Goal: Task Accomplishment & Management: Use online tool/utility

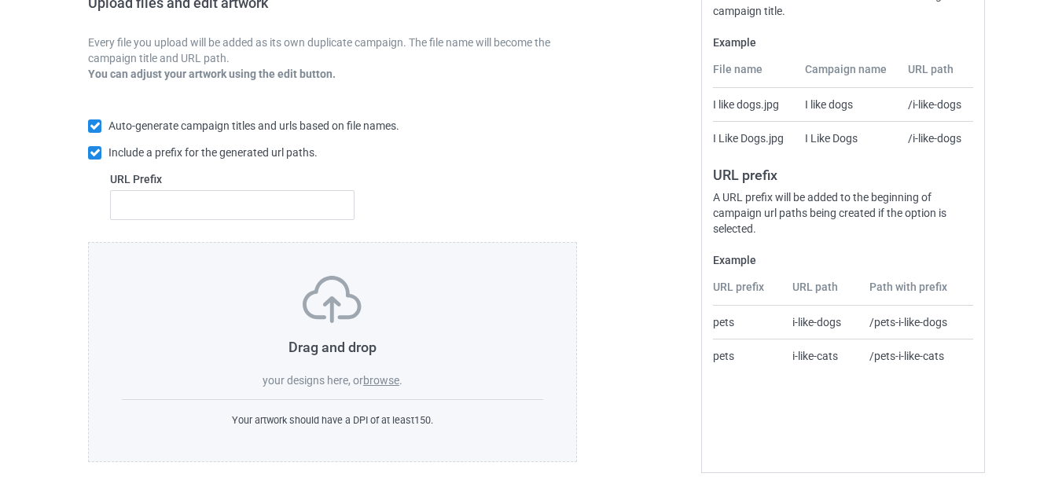
scroll to position [289, 0]
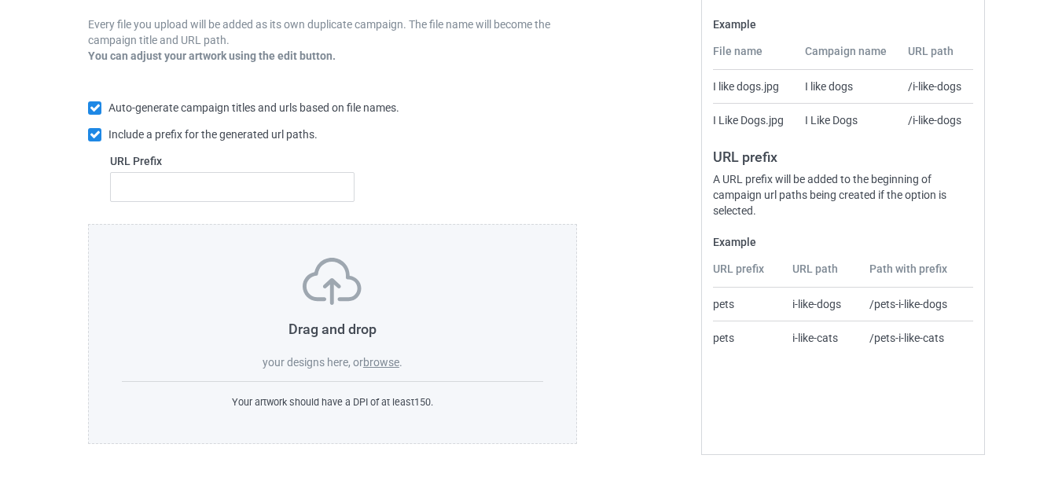
click at [375, 368] on label "browse" at bounding box center [381, 362] width 36 height 13
click at [0, 0] on input "browse" at bounding box center [0, 0] width 0 height 0
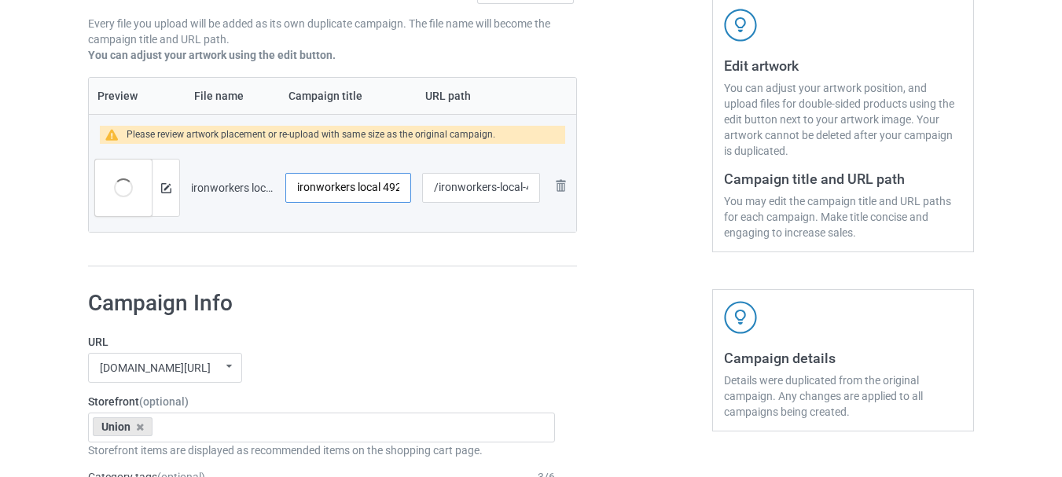
scroll to position [0, 13]
drag, startPoint x: 388, startPoint y: 182, endPoint x: 446, endPoint y: 176, distance: 57.7
click at [446, 176] on tr "Preview and edit artwork ironworkers local 492 3.png ironworkers local 492 3 /i…" at bounding box center [332, 188] width 487 height 88
click at [400, 188] on input "ironworkers local 492 3" at bounding box center [348, 188] width 126 height 30
click at [401, 187] on input "ironworkers local 492 3" at bounding box center [348, 188] width 126 height 30
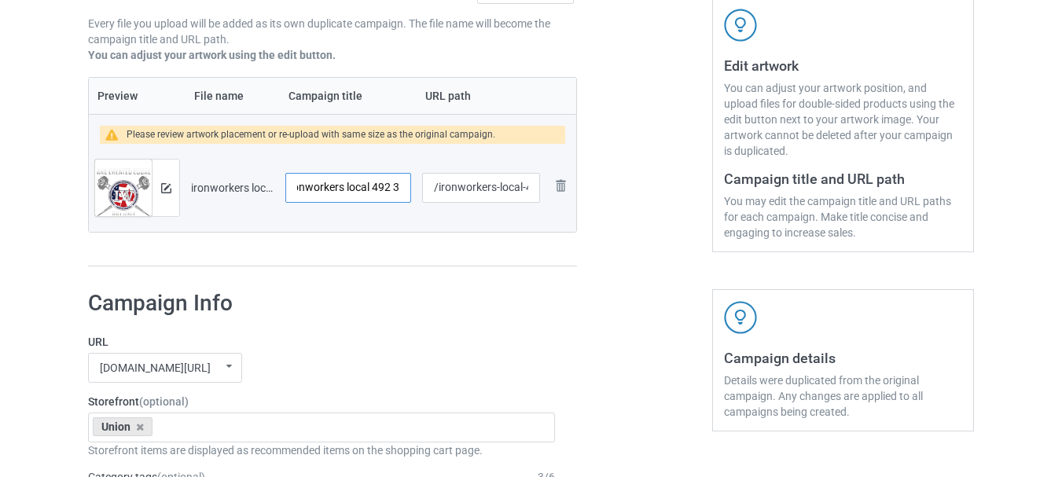
click at [400, 187] on input "ironworkers local 492 3" at bounding box center [348, 188] width 126 height 30
click at [392, 187] on input "ironworkers local 492 3" at bounding box center [348, 188] width 126 height 30
drag, startPoint x: 392, startPoint y: 187, endPoint x: 401, endPoint y: 188, distance: 8.7
click at [401, 188] on input "ironworkers local 492 3" at bounding box center [348, 188] width 126 height 30
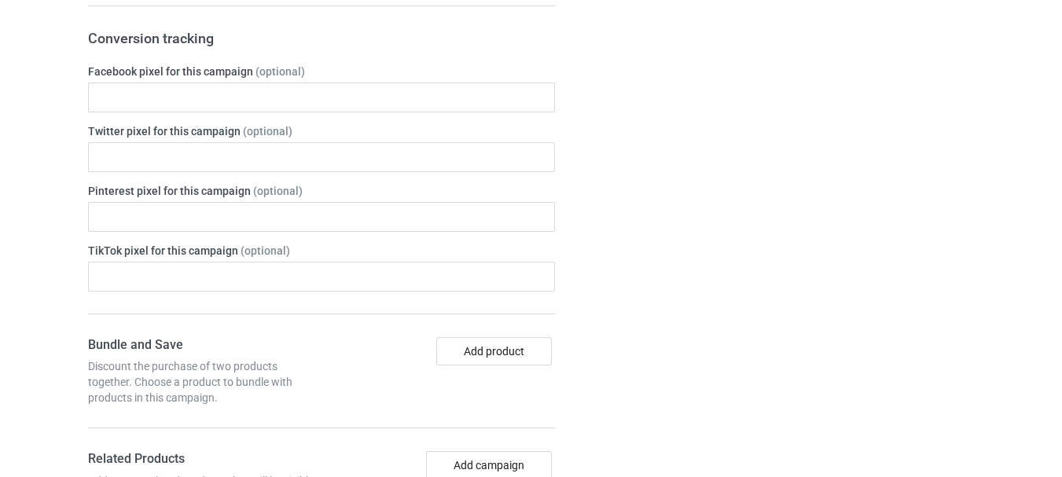
scroll to position [629, 0]
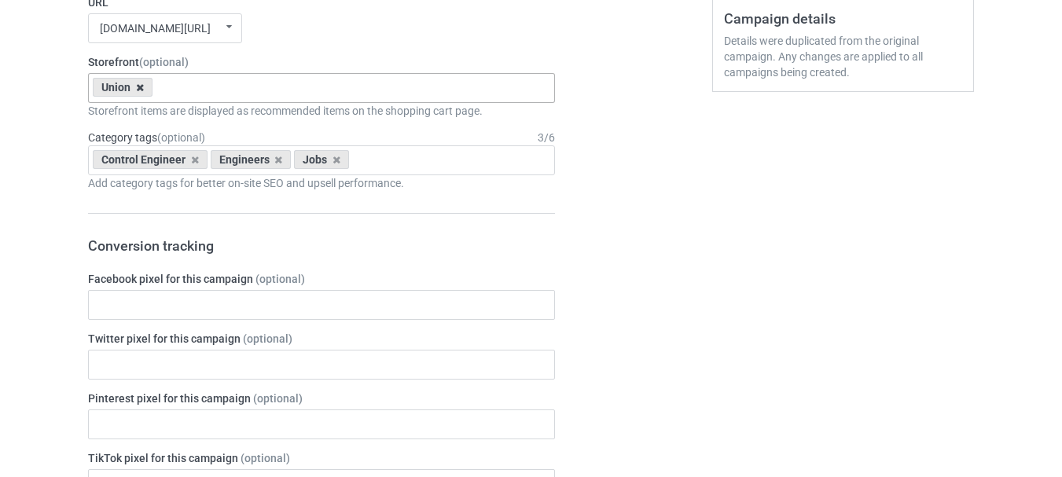
type input "ironworkers local 492"
click at [139, 87] on icon at bounding box center [140, 88] width 8 height 10
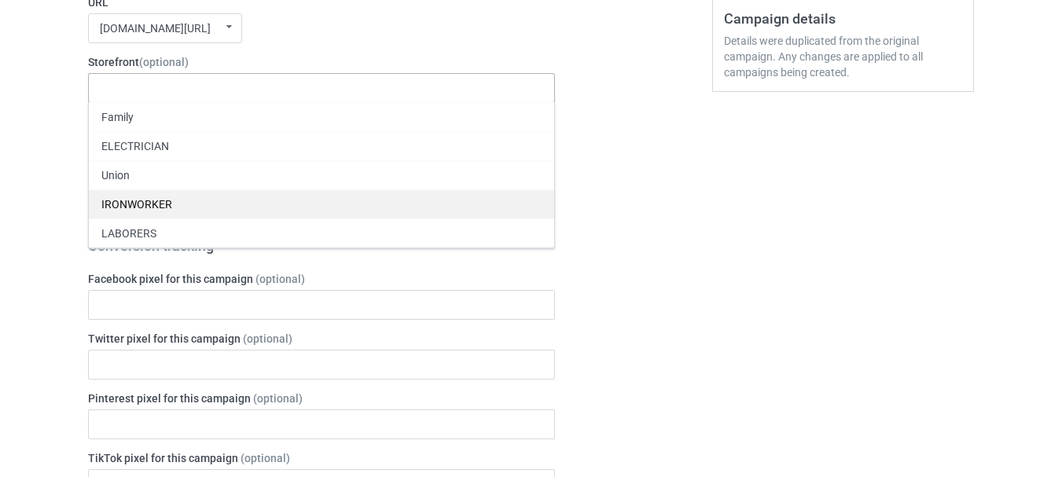
click at [117, 200] on div "IRONWORKER" at bounding box center [321, 203] width 465 height 29
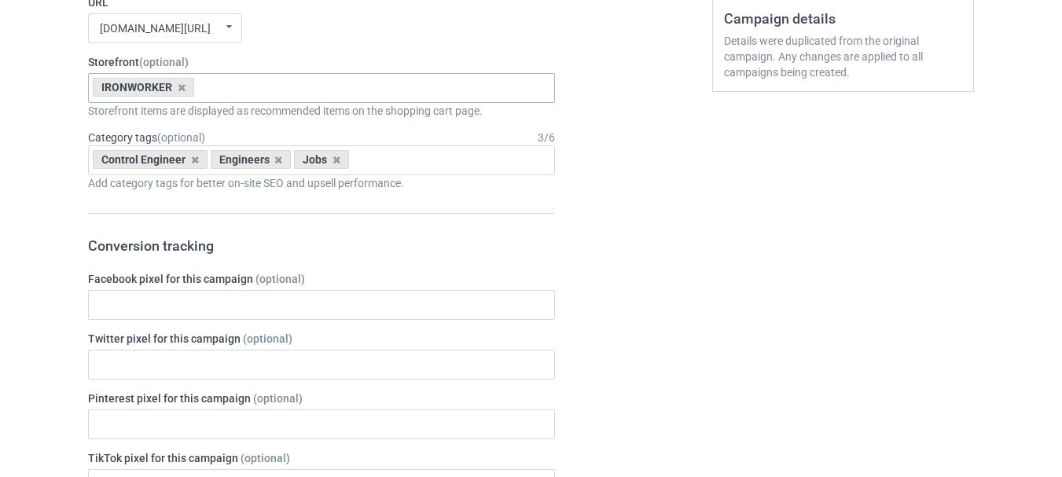
click at [52, 208] on div "Bulk duplicate campaign Campaign to duplicate UAW Original Artwork 2241x3043 @ …" at bounding box center [531, 408] width 1062 height 1987
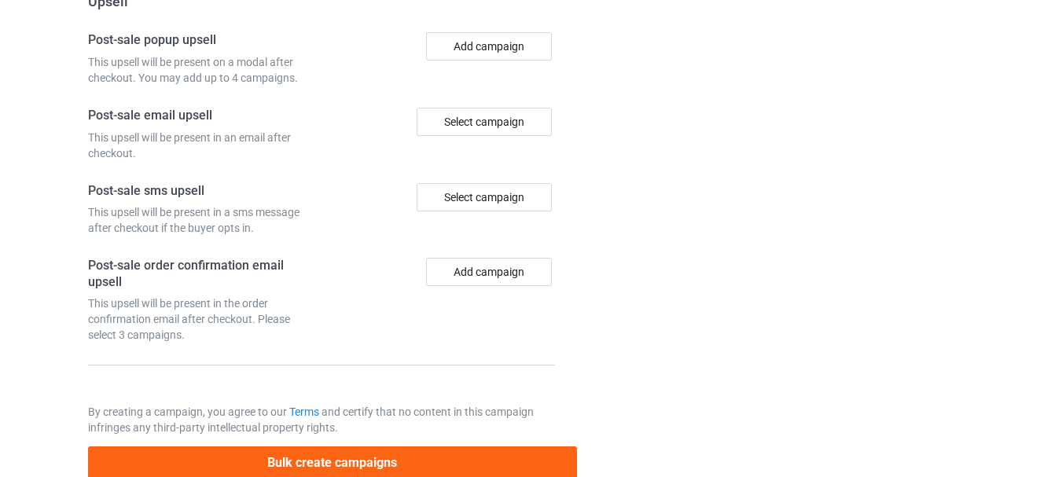
scroll to position [1554, 0]
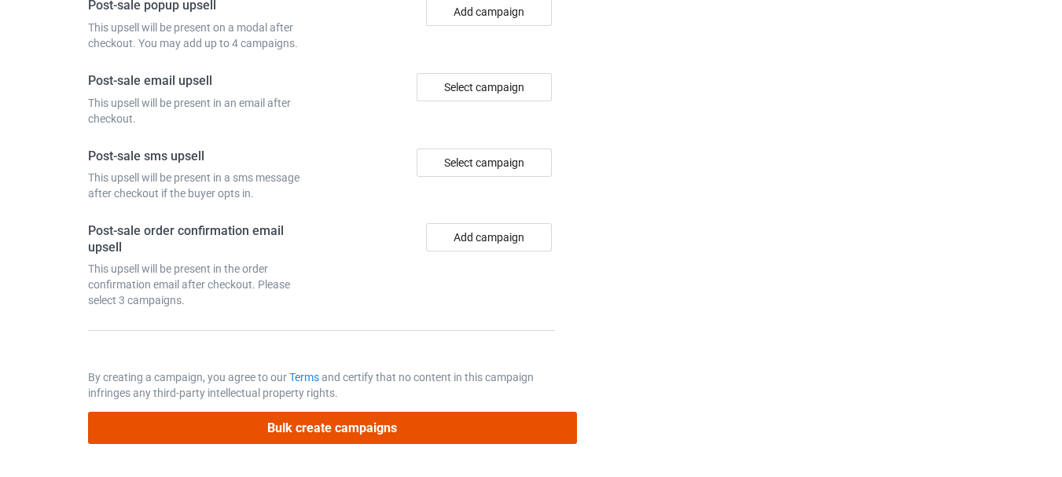
drag, startPoint x: 377, startPoint y: 432, endPoint x: 383, endPoint y: 438, distance: 8.4
click at [377, 435] on button "Bulk create campaigns" at bounding box center [332, 428] width 489 height 32
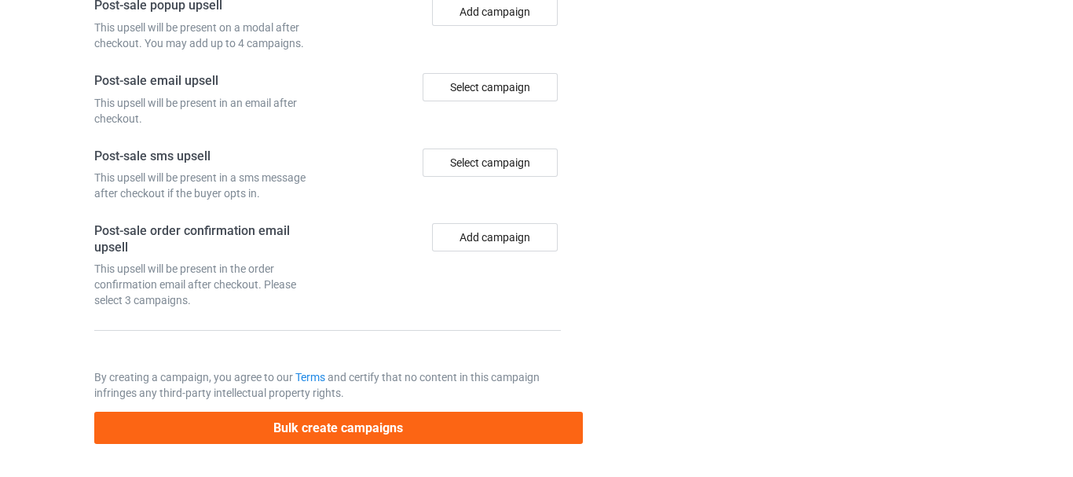
scroll to position [0, 0]
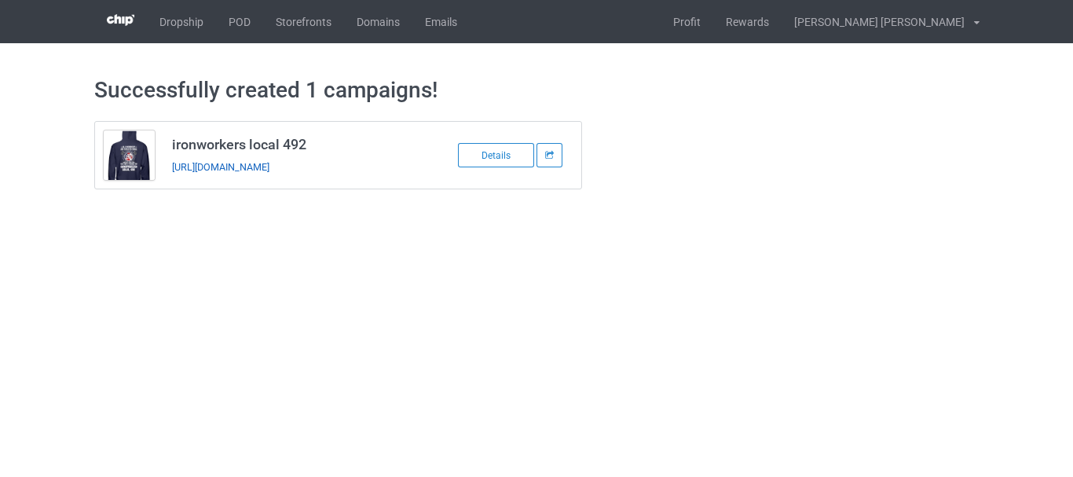
click at [270, 167] on link "[URL][DOMAIN_NAME]" at bounding box center [220, 167] width 97 height 12
